Goal: Task Accomplishment & Management: Complete application form

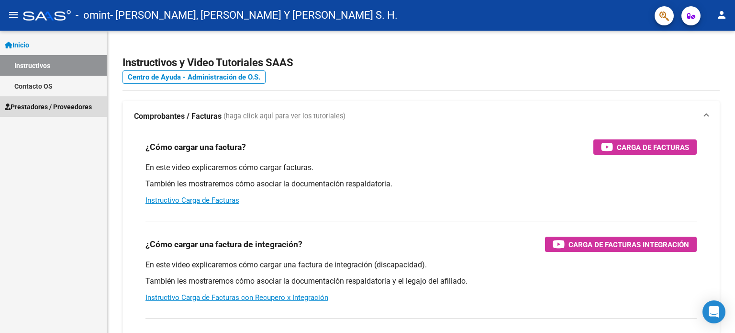
click at [34, 106] on span "Prestadores / Proveedores" at bounding box center [48, 107] width 87 height 11
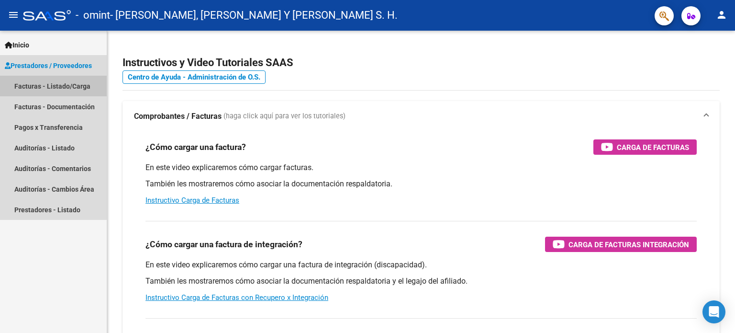
click at [41, 84] on link "Facturas - Listado/Carga" at bounding box center [53, 86] width 107 height 21
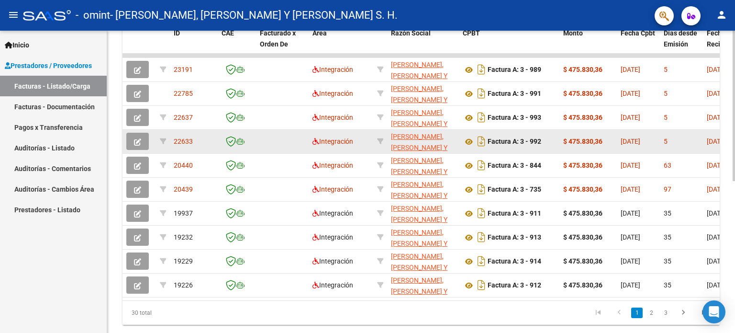
scroll to position [258, 0]
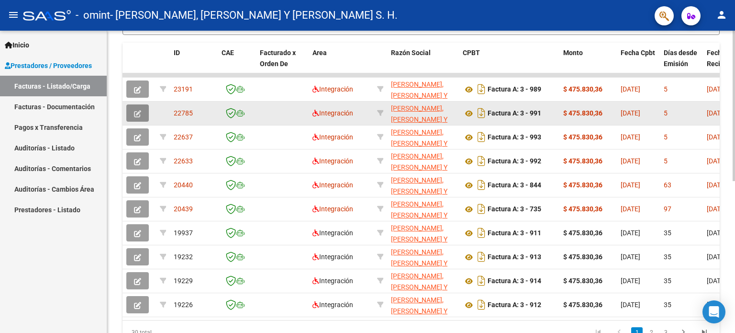
click at [130, 111] on button "button" at bounding box center [137, 112] width 23 height 17
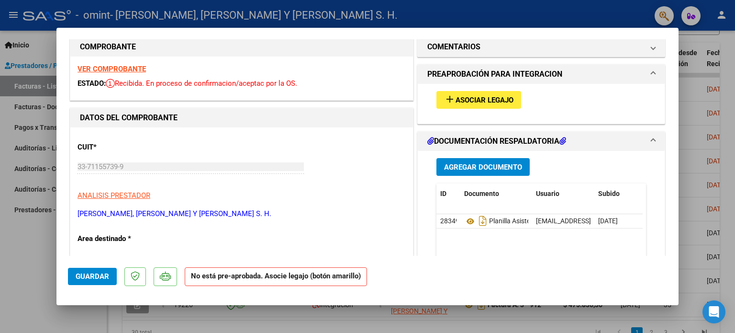
scroll to position [0, 0]
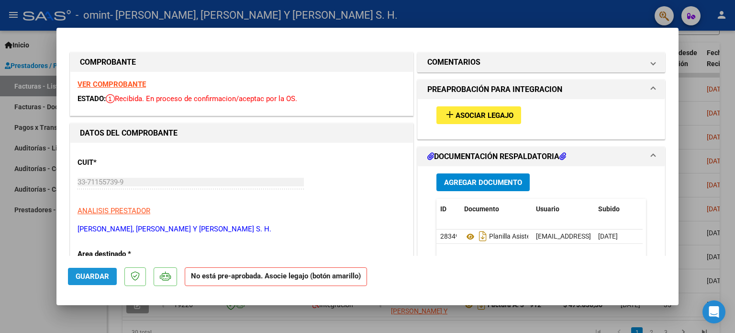
click at [84, 279] on span "Guardar" at bounding box center [93, 276] width 34 height 9
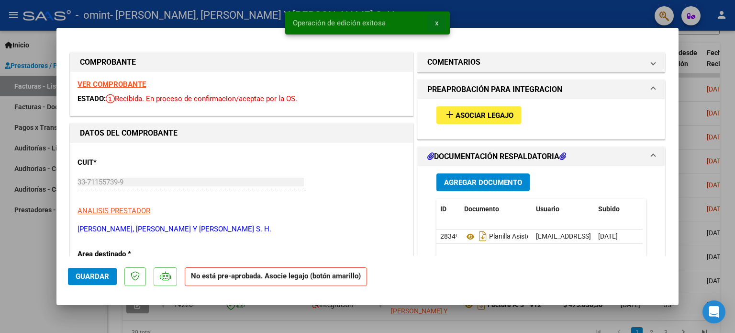
click at [436, 24] on span "x" at bounding box center [436, 23] width 3 height 9
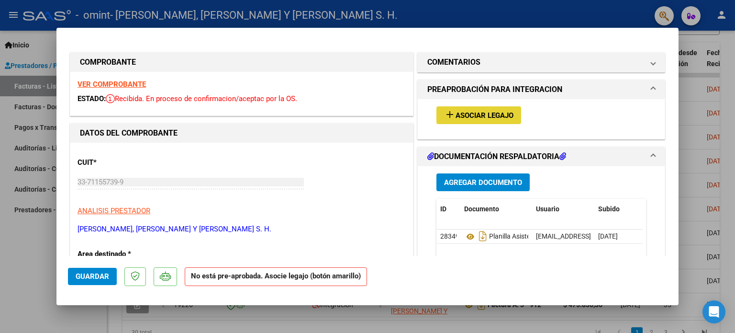
click at [468, 111] on span "Asociar Legajo" at bounding box center [485, 115] width 58 height 9
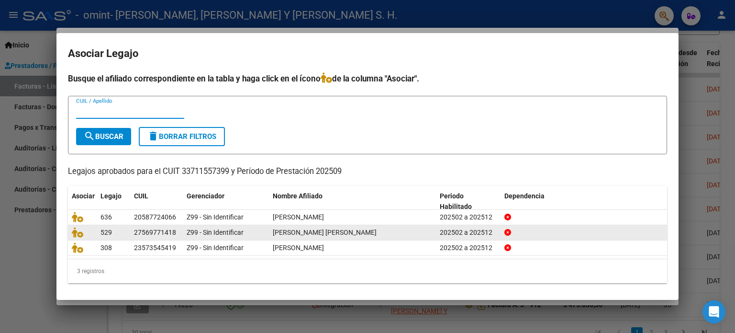
scroll to position [1, 0]
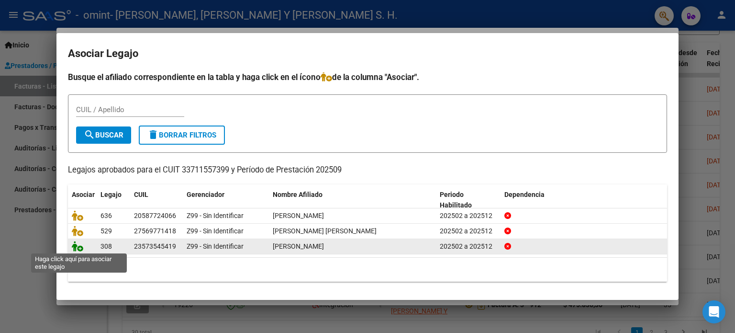
click at [77, 247] on icon at bounding box center [77, 246] width 11 height 11
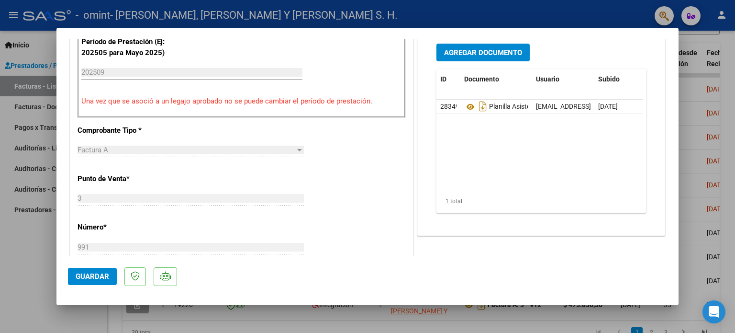
scroll to position [239, 0]
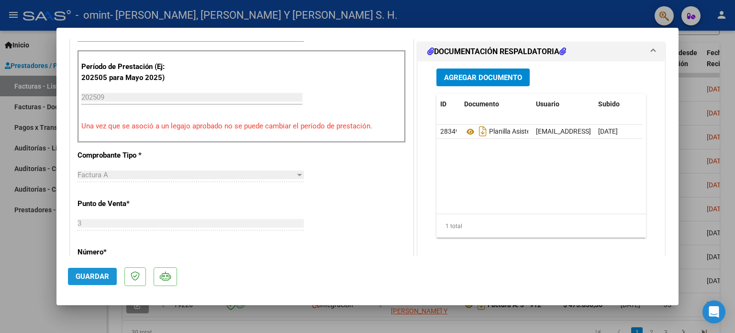
click at [77, 279] on span "Guardar" at bounding box center [93, 276] width 34 height 9
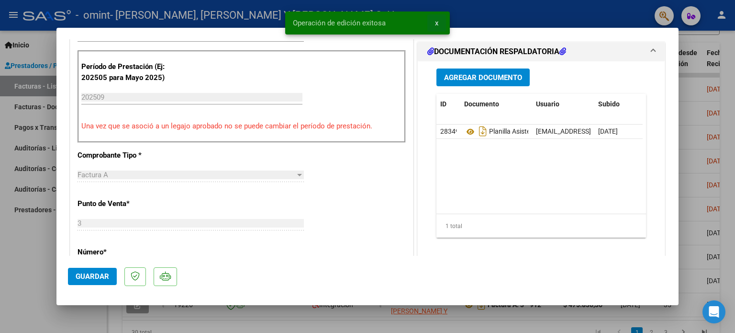
click at [437, 24] on span "x" at bounding box center [436, 23] width 3 height 9
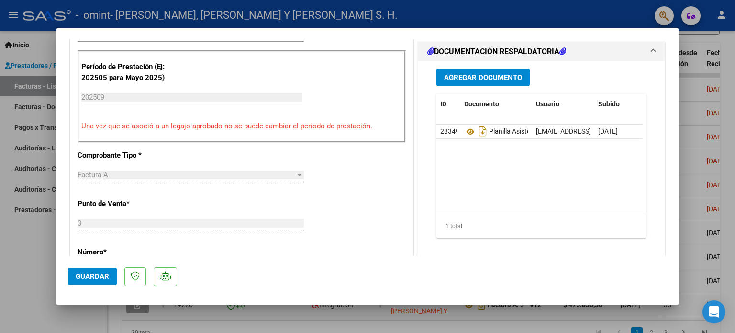
click at [714, 39] on div at bounding box center [367, 166] width 735 height 333
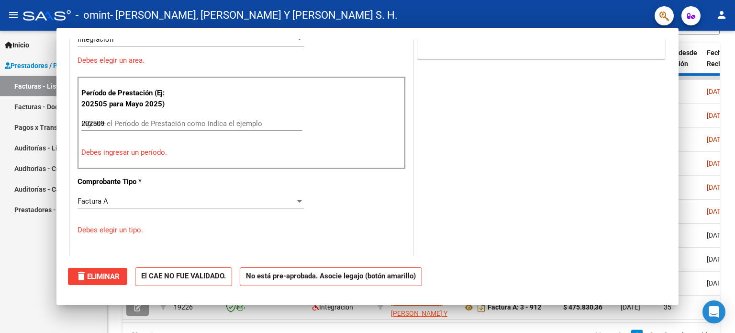
type input "$ 0,00"
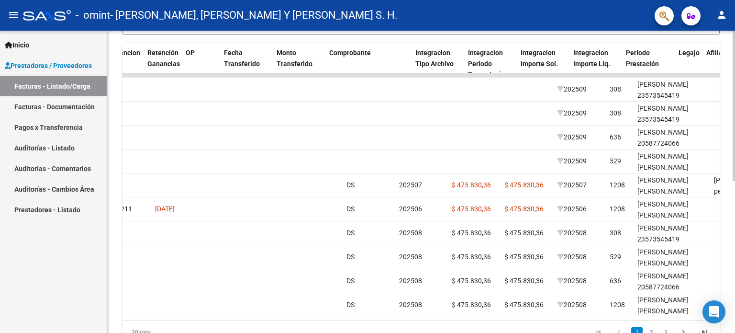
scroll to position [0, 852]
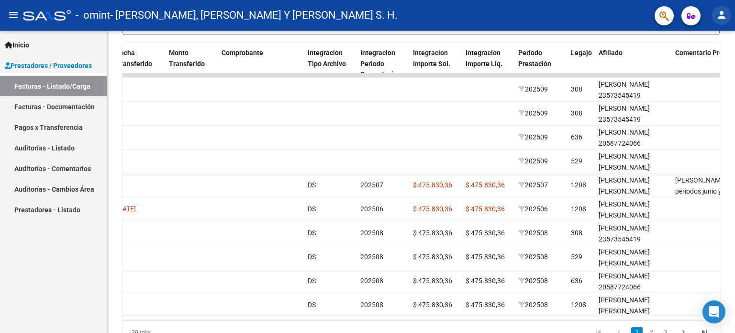
click at [719, 20] on mat-icon "person" at bounding box center [721, 14] width 11 height 11
drag, startPoint x: 519, startPoint y: 317, endPoint x: 481, endPoint y: 317, distance: 37.8
click at [481, 318] on div at bounding box center [367, 166] width 735 height 333
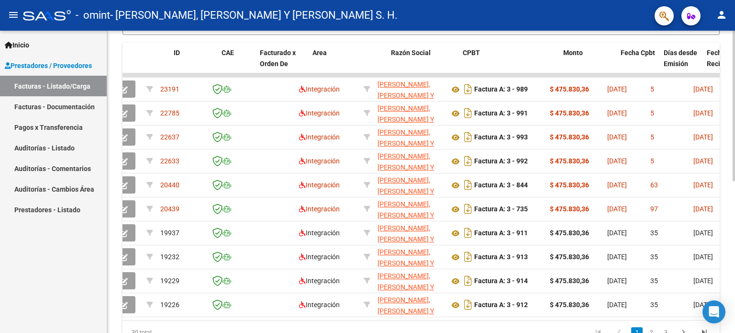
scroll to position [0, 0]
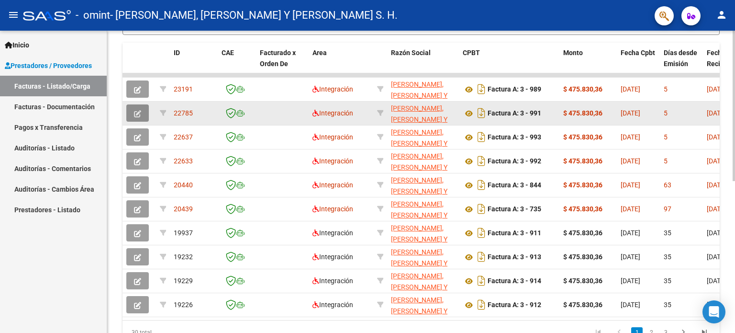
click at [139, 112] on icon "button" at bounding box center [137, 113] width 7 height 7
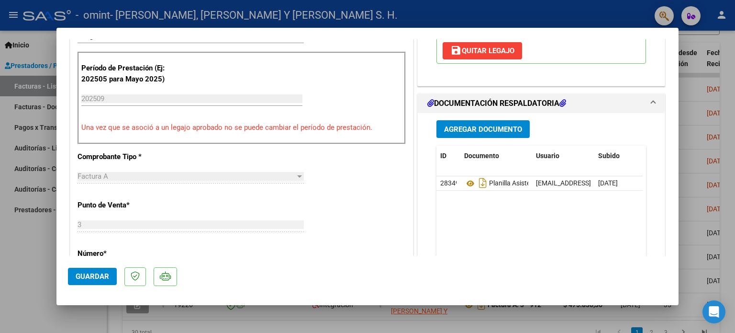
scroll to position [239, 0]
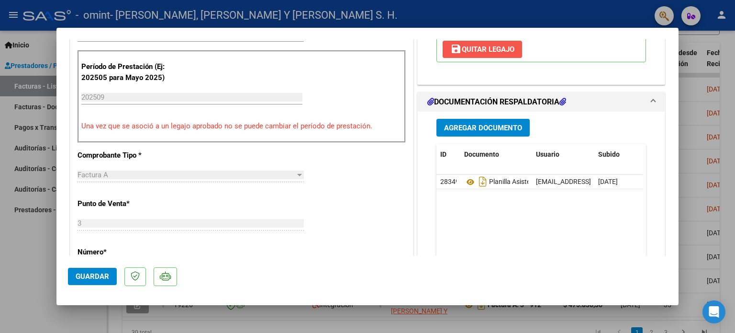
click at [488, 45] on span "save [PERSON_NAME]" at bounding box center [483, 49] width 64 height 9
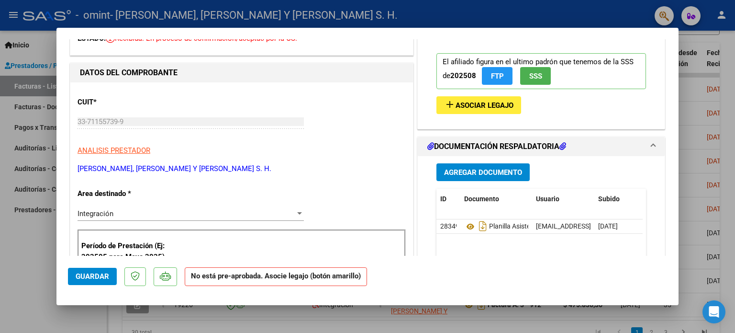
scroll to position [48, 0]
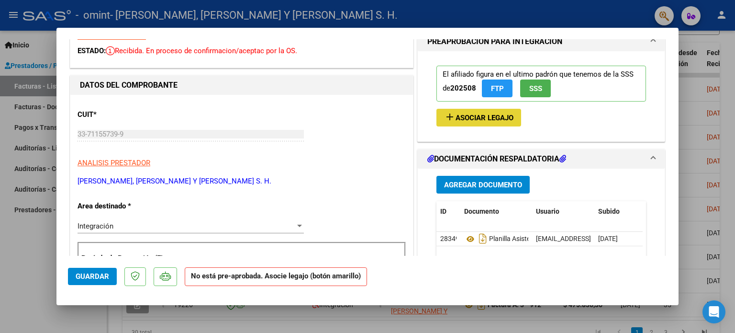
click at [472, 110] on button "add Asociar Legajo" at bounding box center [479, 118] width 85 height 18
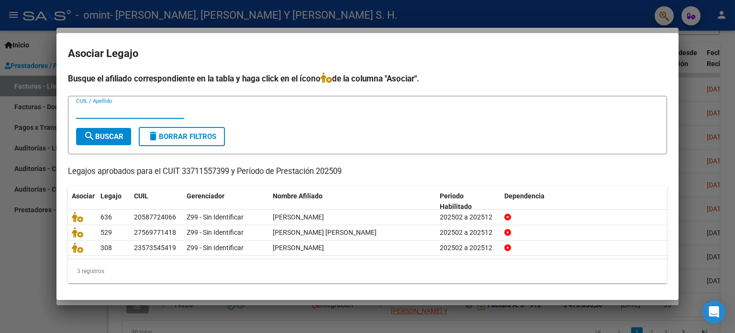
scroll to position [1, 0]
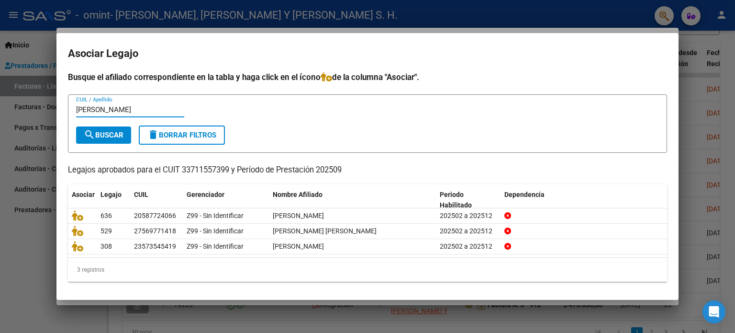
type input "[PERSON_NAME]"
click at [113, 135] on span "search Buscar" at bounding box center [104, 135] width 40 height 9
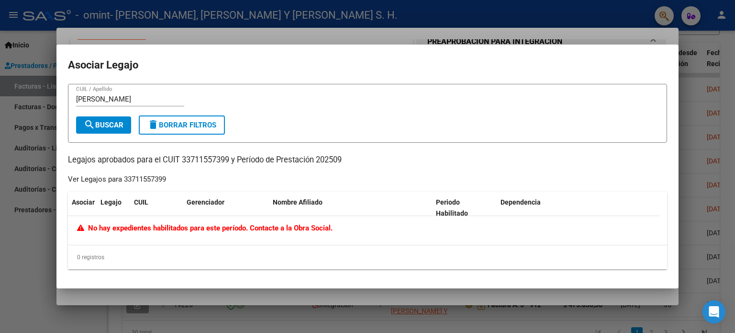
scroll to position [0, 0]
click at [735, 143] on div at bounding box center [367, 166] width 735 height 333
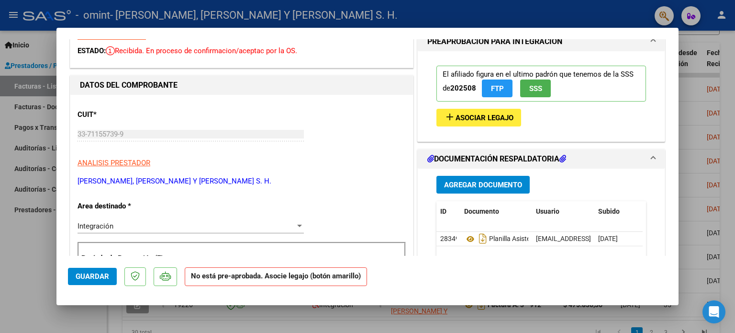
click at [722, 49] on div at bounding box center [367, 166] width 735 height 333
type input "$ 0,00"
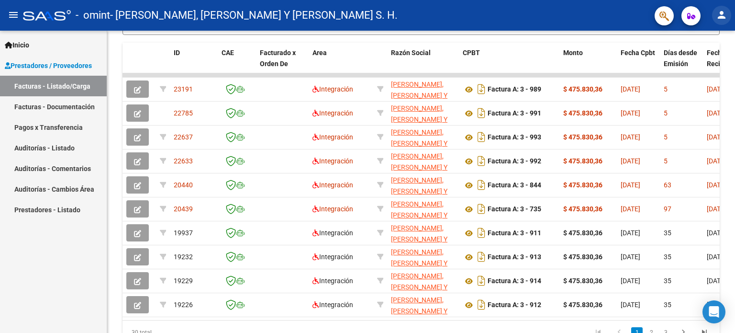
click at [723, 18] on mat-icon "person" at bounding box center [721, 14] width 11 height 11
click at [692, 59] on button "exit_to_app Salir" at bounding box center [702, 63] width 58 height 23
